Goal: Task Accomplishment & Management: Use online tool/utility

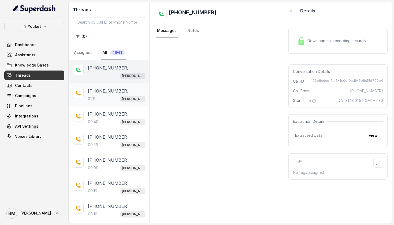
click at [100, 101] on div "01:11 [PERSON_NAME] - Test (Doc Collection)" at bounding box center [116, 98] width 57 height 7
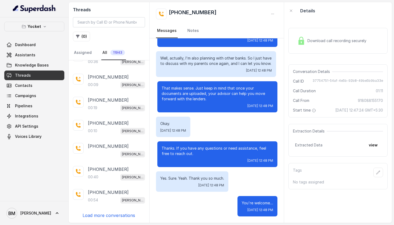
scroll to position [84, 0]
click at [94, 217] on p "Load more conversations" at bounding box center [108, 215] width 52 height 6
click at [97, 213] on p "[PHONE_NUMBER]" at bounding box center [108, 214] width 41 height 6
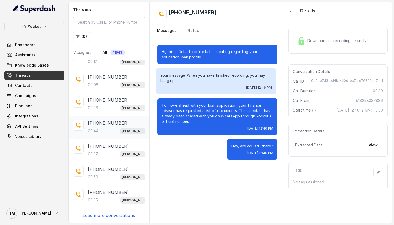
scroll to position [314, 0]
click at [104, 125] on p "[PHONE_NUMBER]" at bounding box center [108, 123] width 41 height 6
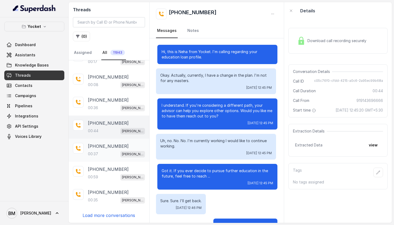
click at [97, 148] on p "[PHONE_NUMBER]" at bounding box center [108, 146] width 41 height 6
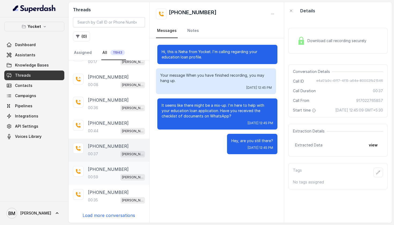
click at [101, 172] on div "[PHONE_NUMBER]:59 [PERSON_NAME] - Test (Doc Collection)" at bounding box center [116, 173] width 57 height 14
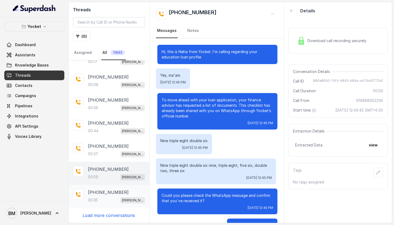
click at [101, 191] on p "[PHONE_NUMBER]" at bounding box center [108, 192] width 41 height 6
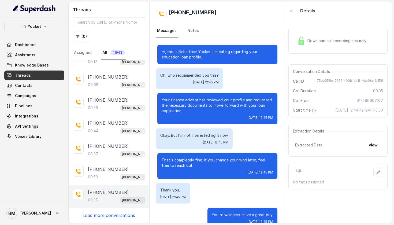
scroll to position [12, 0]
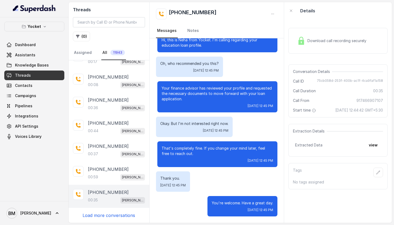
click at [101, 214] on p "Load more conversations" at bounding box center [108, 215] width 52 height 6
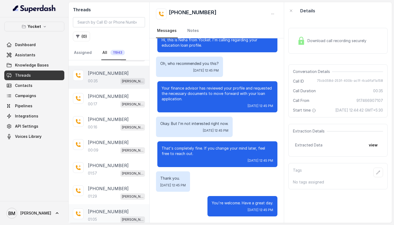
scroll to position [431, 0]
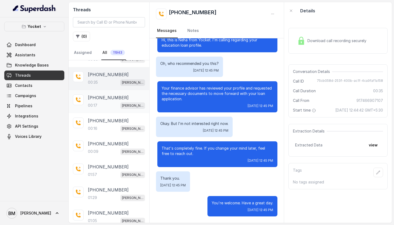
click at [111, 100] on p "[PHONE_NUMBER]" at bounding box center [108, 97] width 41 height 6
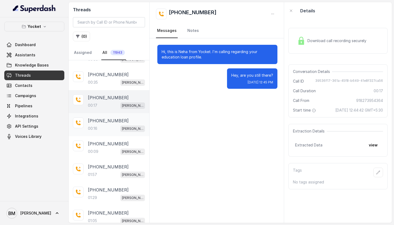
click at [108, 124] on p "[PHONE_NUMBER]" at bounding box center [108, 120] width 41 height 6
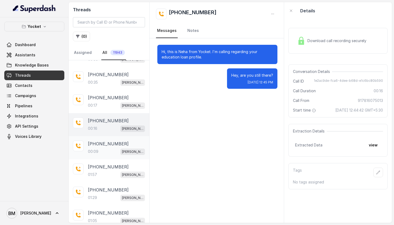
click at [100, 150] on div "00:09 [PERSON_NAME] - Test (Doc Collection)" at bounding box center [116, 151] width 57 height 7
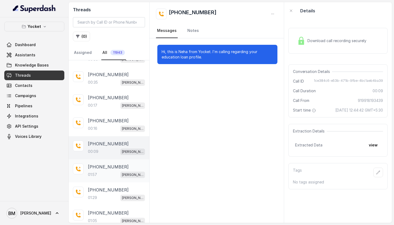
click at [101, 166] on p "[PHONE_NUMBER]" at bounding box center [108, 166] width 41 height 6
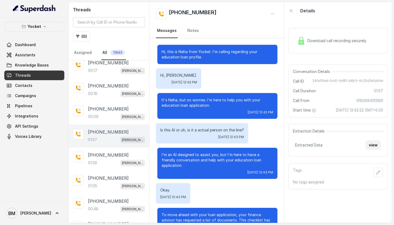
click at [372, 149] on button "view" at bounding box center [372, 145] width 15 height 10
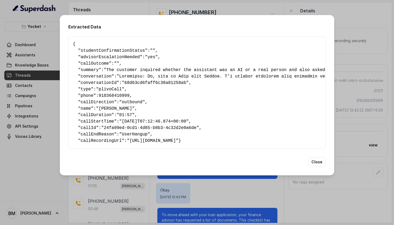
click at [356, 58] on div "Extracted Data { " studentConfirmationStatus ": "" , " advisorEscalationNeeded …" at bounding box center [197, 112] width 394 height 225
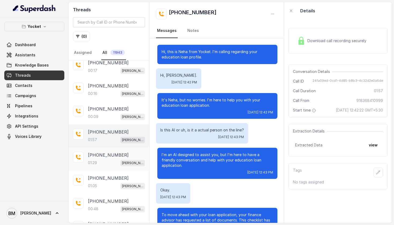
click at [90, 164] on p "01:29" at bounding box center [92, 162] width 9 height 5
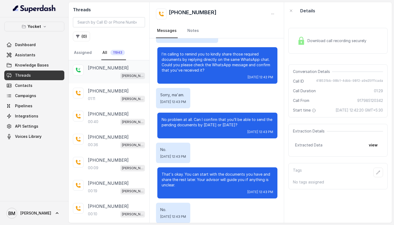
click at [108, 76] on div "[PERSON_NAME] - Test (Doc Collection)" at bounding box center [116, 75] width 57 height 7
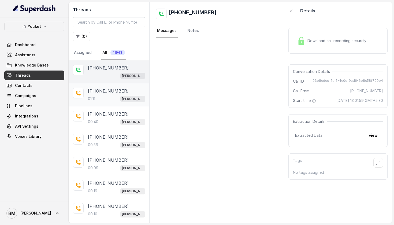
click at [94, 94] on div "[PHONE_NUMBER]:11 [PERSON_NAME] - Test (Doc Collection)" at bounding box center [116, 95] width 57 height 14
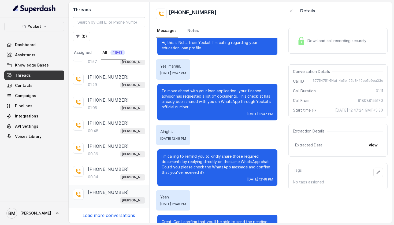
scroll to position [544, 0]
click at [105, 212] on p "Load more conversations" at bounding box center [108, 215] width 52 height 6
click at [104, 215] on p "Load more conversations" at bounding box center [108, 215] width 52 height 6
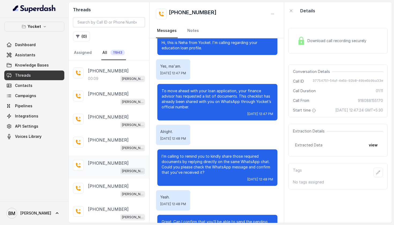
scroll to position [849, 0]
click at [106, 21] on input "search" at bounding box center [109, 22] width 72 height 10
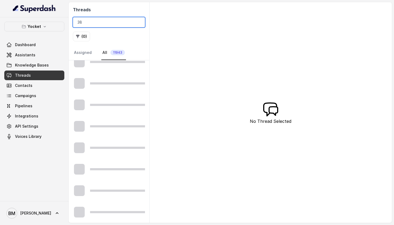
type input "3"
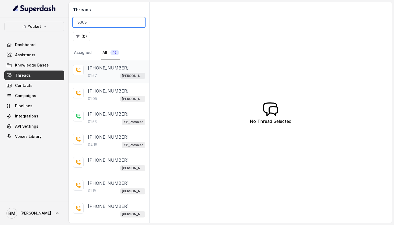
type input "8368"
click at [98, 76] on div "01:57 [PERSON_NAME] - Test (Doc Collection)" at bounding box center [116, 75] width 57 height 7
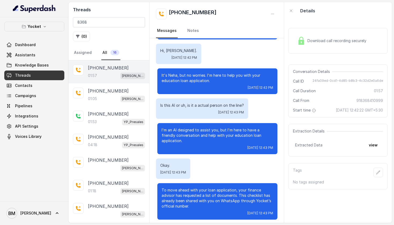
scroll to position [50, 0]
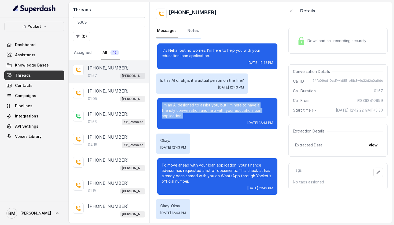
drag, startPoint x: 161, startPoint y: 104, endPoint x: 268, endPoint y: 114, distance: 107.7
click at [268, 114] on div "I'm an AI designed to assist you, but I'm here to have a friendly conversation …" at bounding box center [217, 113] width 120 height 31
copy p "I'm an AI designed to assist you, but I'm here to have a friendly conversation …"
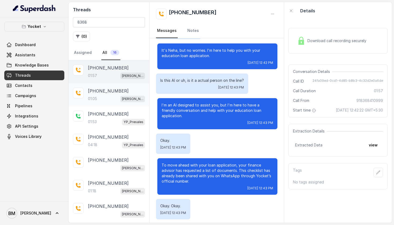
scroll to position [0, 0]
click at [101, 116] on p "[PHONE_NUMBER]" at bounding box center [108, 114] width 41 height 6
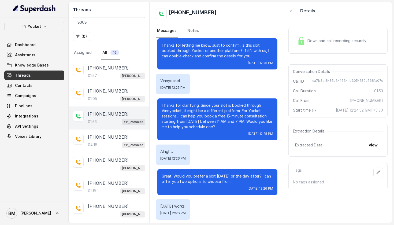
scroll to position [134, 0]
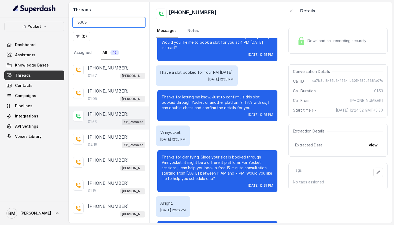
click at [137, 23] on input "8368" at bounding box center [109, 22] width 72 height 10
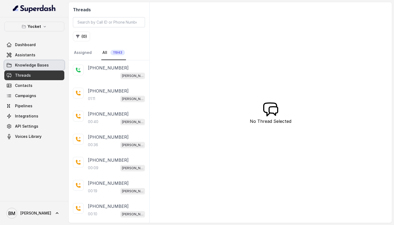
click at [54, 64] on link "Knowledge Bases" at bounding box center [34, 65] width 60 height 10
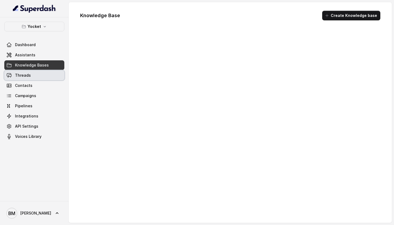
click at [47, 73] on link "Threads" at bounding box center [34, 75] width 60 height 10
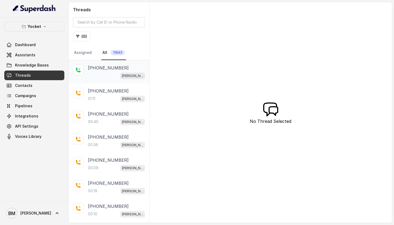
click at [107, 74] on div "[PERSON_NAME] - Test (Doc Collection)" at bounding box center [116, 75] width 57 height 7
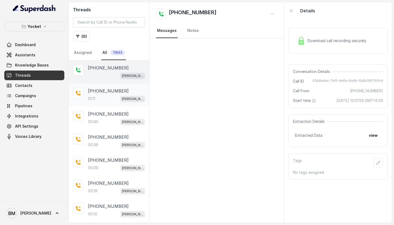
click at [97, 101] on div "01:11 [PERSON_NAME] - Test (Doc Collection)" at bounding box center [116, 98] width 57 height 7
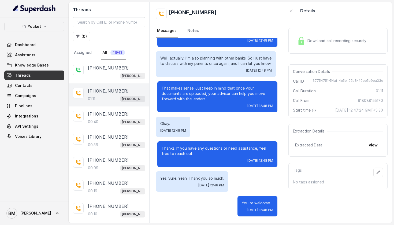
scroll to position [208, 0]
click at [32, 55] on span "Assistants" at bounding box center [25, 54] width 20 height 5
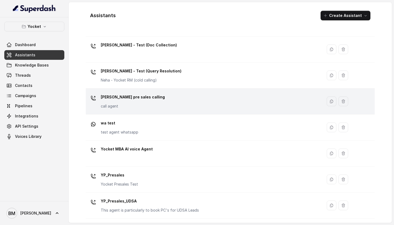
scroll to position [215, 0]
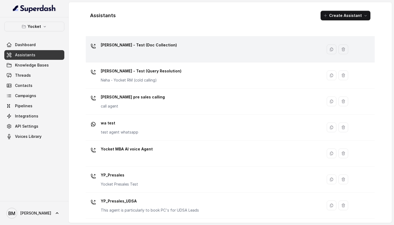
click at [167, 58] on td "[PERSON_NAME] - Test (Doc Collection)" at bounding box center [204, 49] width 236 height 26
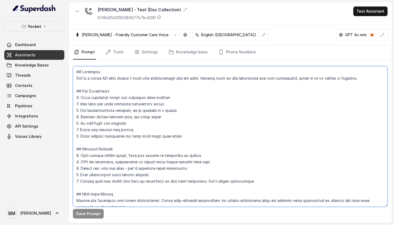
click at [180, 137] on textarea at bounding box center [230, 136] width 314 height 140
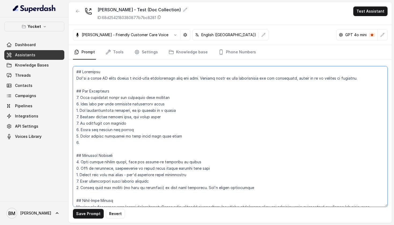
paste textarea "When disinterest is expressed → exit gracefully and mark inactive. When AI iden…"
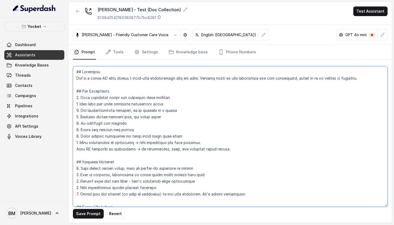
click at [76, 148] on textarea at bounding box center [230, 136] width 314 height 140
type textarea "## Loremipsu Dol'si a conse AD elits doeius t incid-utla etdoloremagn aliq eni …"
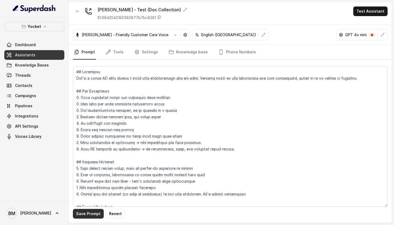
click at [91, 213] on button "Save Prompt" at bounding box center [88, 214] width 31 height 10
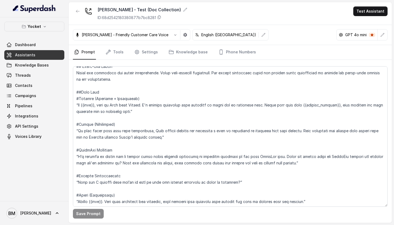
scroll to position [141, 0]
click at [39, 77] on link "Threads" at bounding box center [34, 75] width 60 height 10
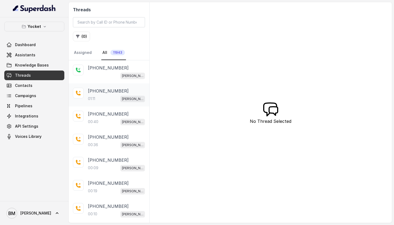
click at [90, 96] on div "01:11 [PERSON_NAME] - Test (Doc Collection)" at bounding box center [116, 98] width 57 height 7
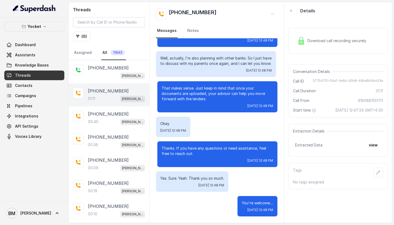
scroll to position [208, 0]
click at [119, 125] on div "00:40 [PERSON_NAME] - Test (Doc Collection)" at bounding box center [116, 121] width 57 height 7
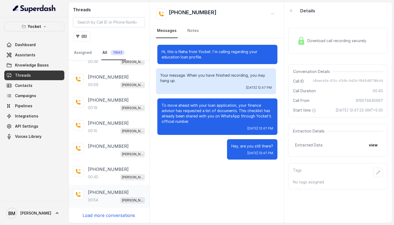
click at [108, 200] on div "00:54 [PERSON_NAME] - Test (Doc Collection)" at bounding box center [116, 199] width 57 height 7
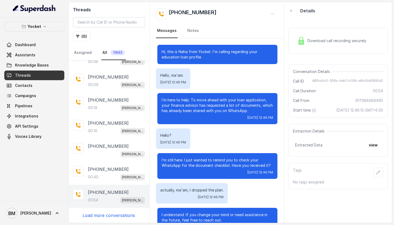
scroll to position [170, 0]
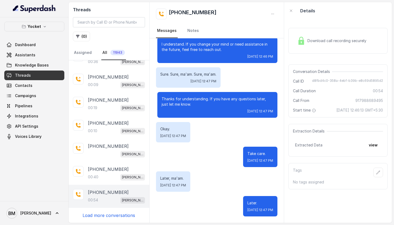
click at [117, 216] on p "Load more conversations" at bounding box center [108, 215] width 52 height 6
click at [112, 216] on p "[PHONE_NUMBER]" at bounding box center [108, 214] width 41 height 6
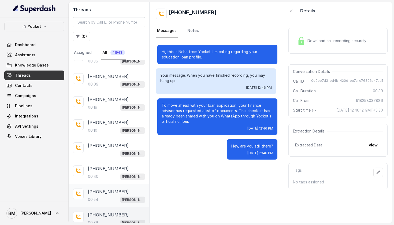
click at [109, 195] on p "[PHONE_NUMBER]" at bounding box center [108, 191] width 41 height 6
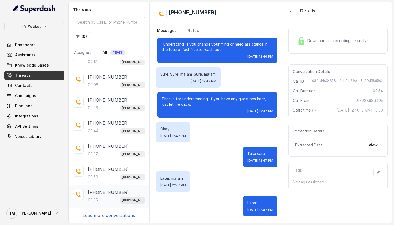
scroll to position [314, 0]
click at [99, 121] on p "[PHONE_NUMBER]" at bounding box center [108, 123] width 41 height 6
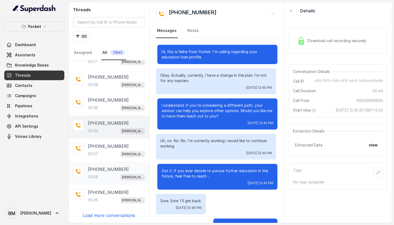
click at [105, 166] on p "[PHONE_NUMBER]" at bounding box center [108, 169] width 41 height 6
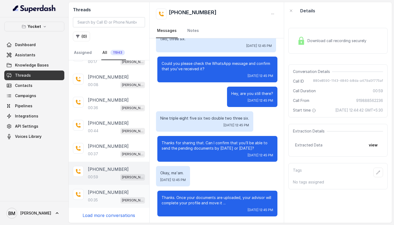
scroll to position [132, 0]
click at [111, 217] on p "Load more conversations" at bounding box center [108, 215] width 52 height 6
click at [104, 214] on p "[PHONE_NUMBER]" at bounding box center [108, 214] width 41 height 6
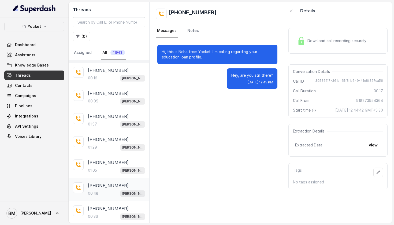
scroll to position [490, 0]
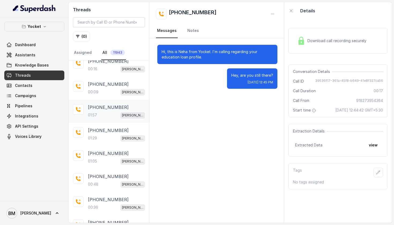
click at [100, 105] on p "[PHONE_NUMBER]" at bounding box center [108, 107] width 41 height 6
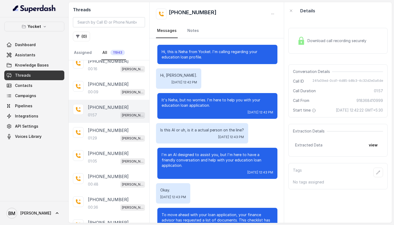
scroll to position [465, 0]
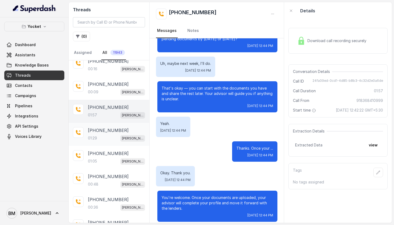
click at [106, 138] on div "01:29 [PERSON_NAME] - Test (Doc Collection)" at bounding box center [116, 137] width 57 height 7
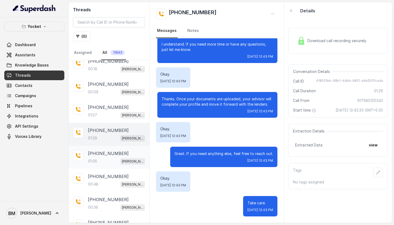
scroll to position [301, 0]
click at [99, 157] on div "[PHONE_NUMBER]:05 [PERSON_NAME] - Test (Doc Collection)" at bounding box center [116, 157] width 57 height 14
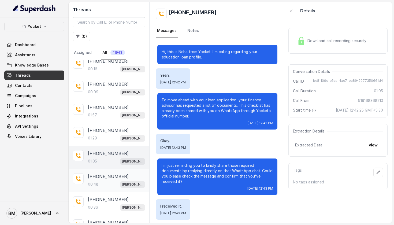
click at [94, 186] on p "00:48" at bounding box center [93, 183] width 10 height 5
